Goal: Information Seeking & Learning: Learn about a topic

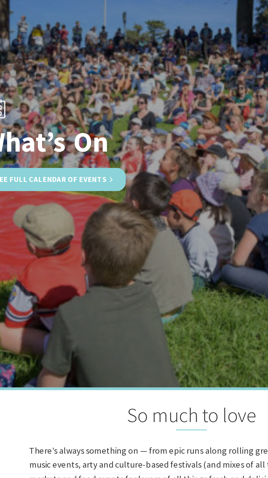
click at [76, 211] on link "See Full Calendar of Events" at bounding box center [48, 204] width 89 height 14
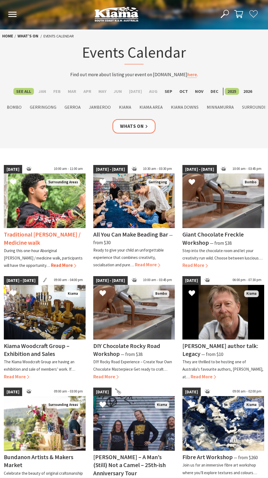
click at [46, 209] on img at bounding box center [45, 200] width 82 height 55
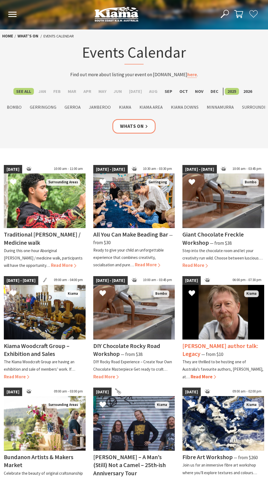
click at [233, 323] on img at bounding box center [223, 312] width 82 height 55
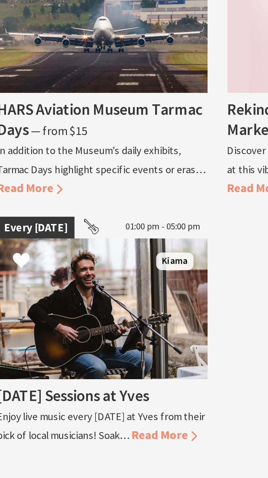
scroll to position [887, 0]
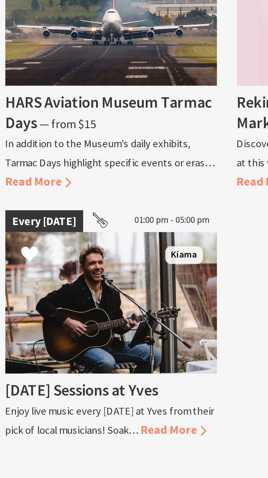
click at [22, 452] on div "First Friday of the month 07:20 pm - 09:30 pm Gerringong Gerringong Pics and Fl…" at bounding box center [134, 136] width 268 height 644
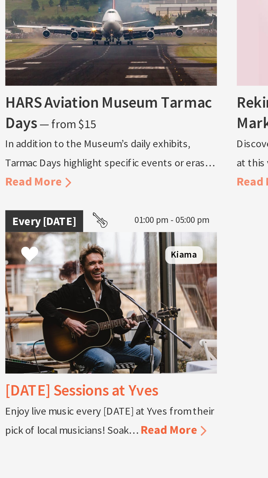
click at [56, 448] on span "Read More" at bounding box center [68, 449] width 25 height 6
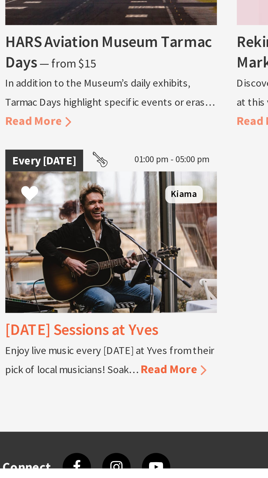
scroll to position [897, 0]
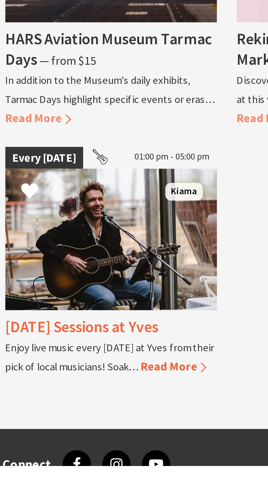
click at [20, 439] on div "Sunday Sessions at Yves Enjoy live music every Sunday at Yves from their pick o…" at bounding box center [45, 431] width 82 height 26
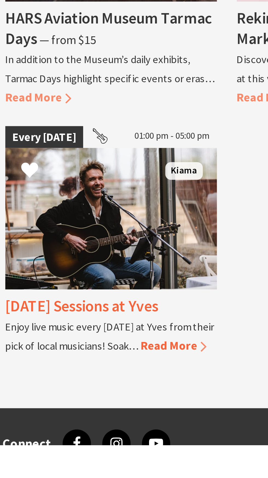
scroll to position [930, 0]
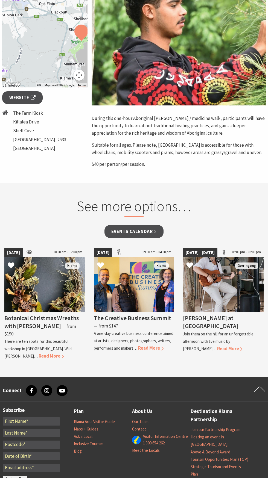
scroll to position [173, 0]
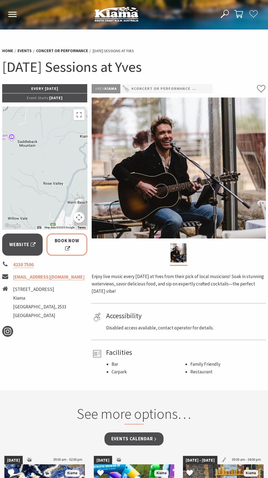
click at [199, 188] on img at bounding box center [178, 168] width 174 height 141
click at [185, 188] on img at bounding box center [178, 168] width 174 height 141
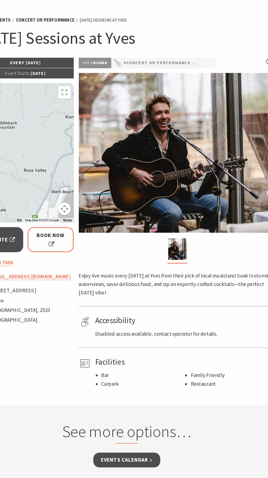
scroll to position [33, 0]
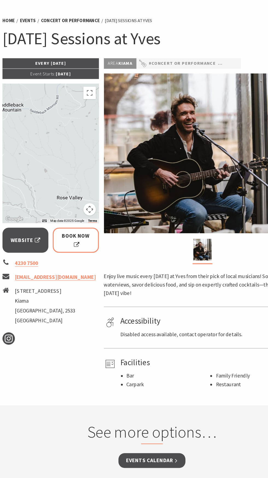
click at [67, 56] on p "Every [DATE]" at bounding box center [44, 55] width 85 height 9
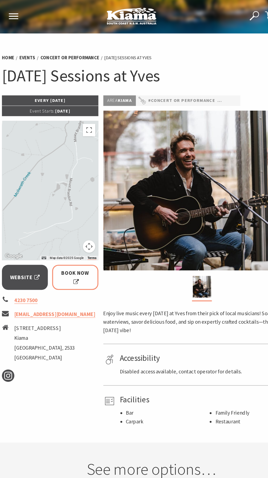
scroll to position [0, 0]
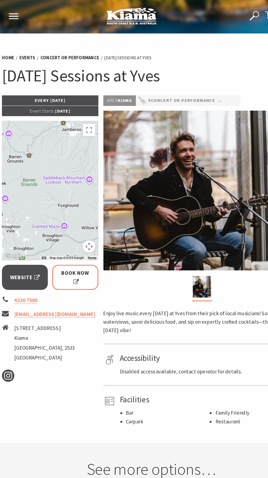
click at [224, 285] on p "Enjoy live music every [DATE] at Yves from their pick of local musicians! Soak …" at bounding box center [178, 284] width 174 height 22
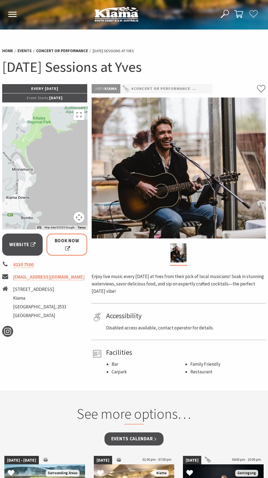
click at [73, 87] on p "Every [DATE]" at bounding box center [44, 88] width 85 height 9
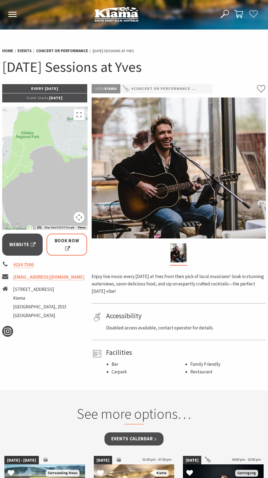
click at [55, 92] on p "Every [DATE]" at bounding box center [44, 88] width 85 height 9
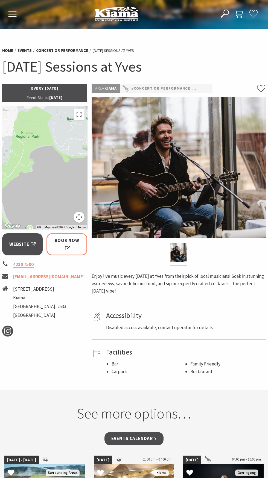
click at [202, 137] on img at bounding box center [178, 167] width 174 height 141
click at [178, 87] on link "#Concert or Performance" at bounding box center [160, 88] width 59 height 7
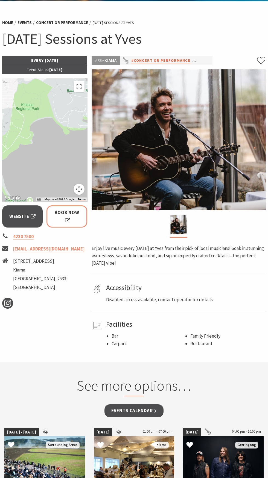
scroll to position [42, 0]
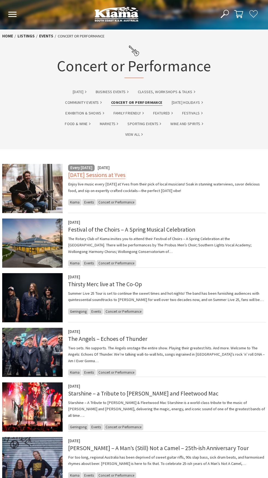
click at [80, 178] on link "[DATE] Sessions at Yves" at bounding box center [96, 175] width 57 height 8
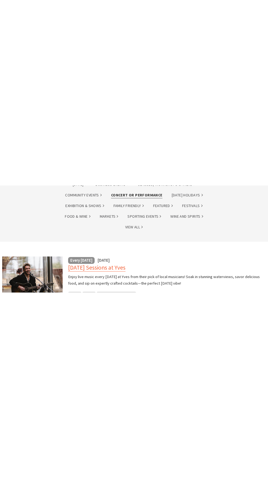
scroll to position [92, 0]
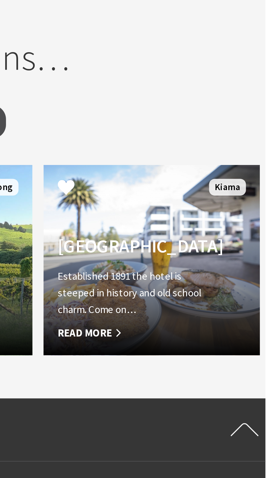
scroll to position [315, 0]
